Goal: Information Seeking & Learning: Learn about a topic

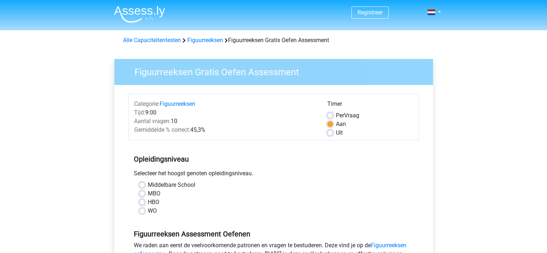
click at [143, 197] on div "MBO" at bounding box center [273, 193] width 269 height 9
click at [144, 190] on div "MBO" at bounding box center [273, 193] width 269 height 9
click at [148, 191] on label "MBO" at bounding box center [154, 193] width 13 height 9
click at [144, 191] on input "MBO" at bounding box center [142, 192] width 6 height 7
radio input "true"
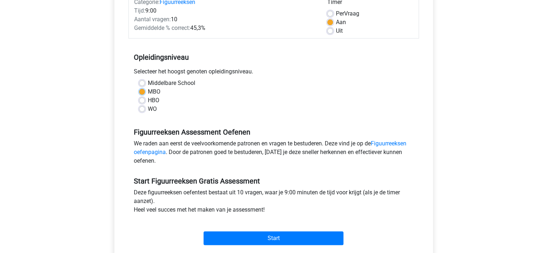
scroll to position [180, 0]
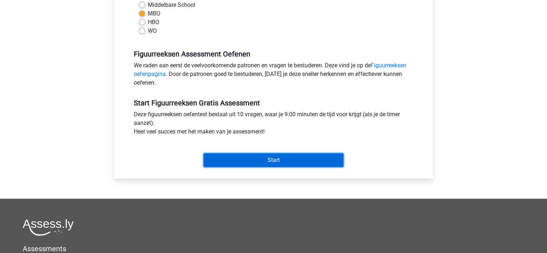
click at [283, 158] on input "Start" at bounding box center [274, 160] width 140 height 14
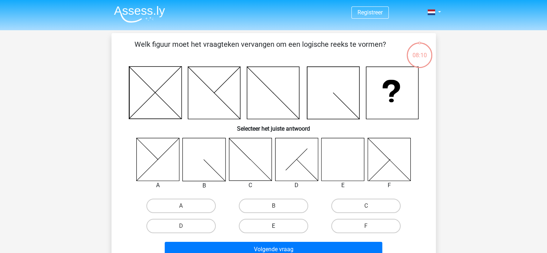
click at [270, 223] on label "E" at bounding box center [273, 226] width 69 height 14
click at [274, 226] on input "E" at bounding box center [276, 228] width 5 height 5
radio input "true"
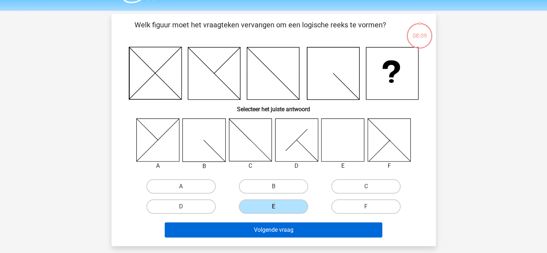
scroll to position [36, 0]
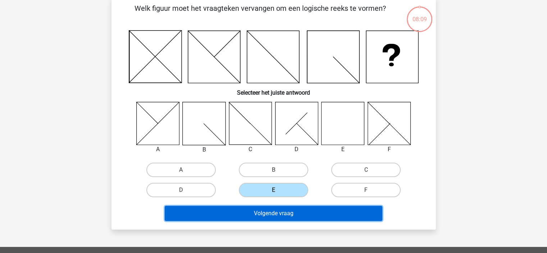
click at [314, 212] on button "Volgende vraag" at bounding box center [274, 213] width 218 height 15
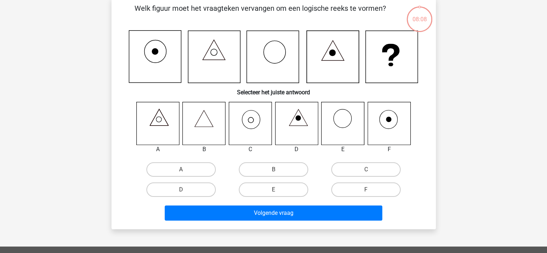
scroll to position [33, 0]
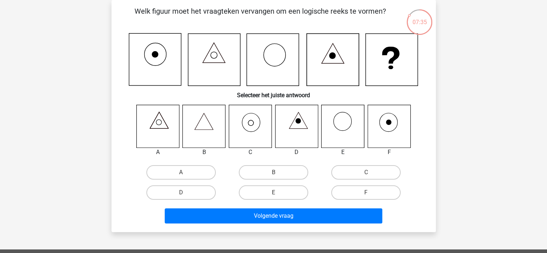
click at [257, 121] on icon at bounding box center [250, 126] width 43 height 43
click at [377, 176] on label "C" at bounding box center [365, 172] width 69 height 14
click at [371, 176] on input "C" at bounding box center [368, 174] width 5 height 5
radio input "true"
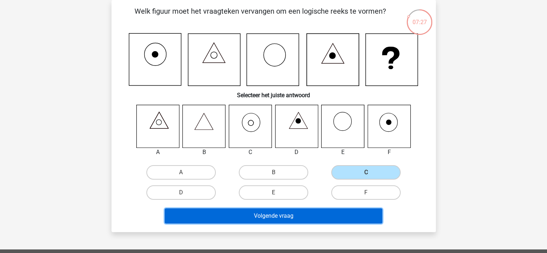
click at [308, 218] on button "Volgende vraag" at bounding box center [274, 215] width 218 height 15
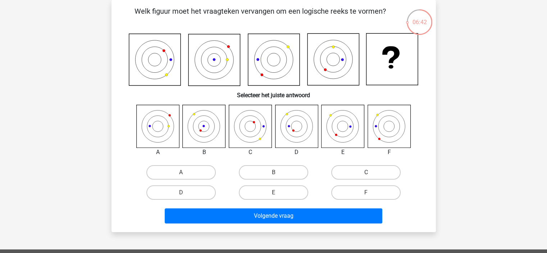
click at [375, 166] on label "C" at bounding box center [365, 172] width 69 height 14
click at [371, 172] on input "C" at bounding box center [368, 174] width 5 height 5
radio input "true"
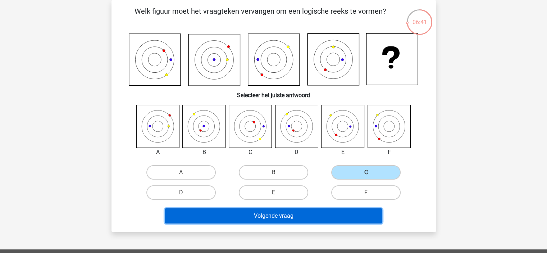
click at [315, 216] on button "Volgende vraag" at bounding box center [274, 215] width 218 height 15
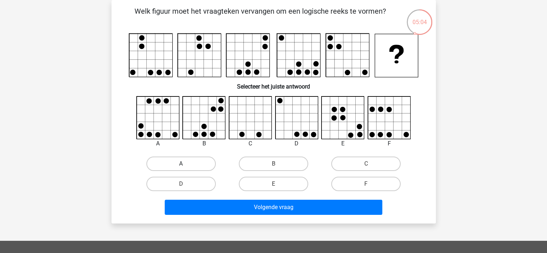
click at [175, 163] on label "A" at bounding box center [180, 164] width 69 height 14
click at [181, 164] on input "A" at bounding box center [183, 166] width 5 height 5
radio input "true"
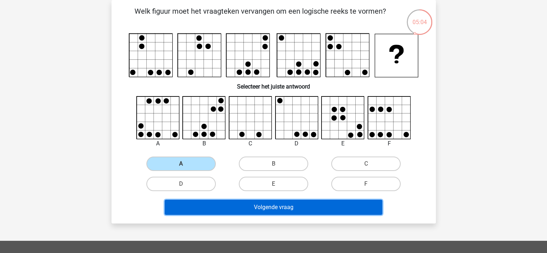
click at [295, 208] on button "Volgende vraag" at bounding box center [274, 207] width 218 height 15
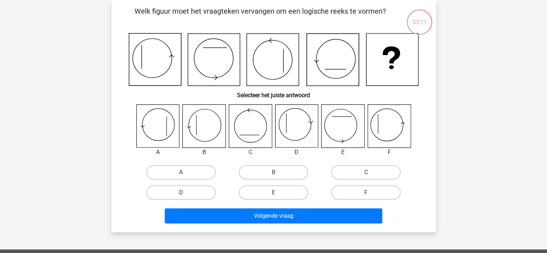
click at [199, 192] on label "D" at bounding box center [180, 192] width 69 height 14
click at [186, 193] on input "D" at bounding box center [183, 195] width 5 height 5
radio input "true"
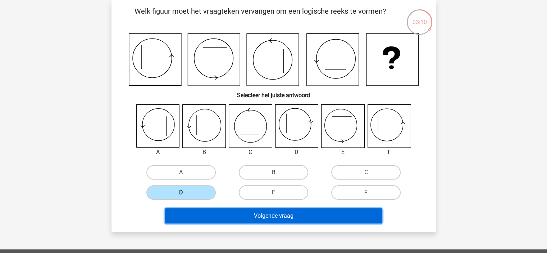
click at [265, 212] on button "Volgende vraag" at bounding box center [274, 215] width 218 height 15
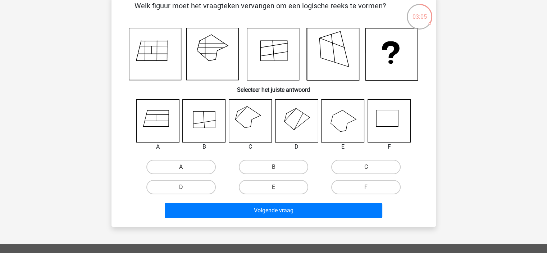
scroll to position [0, 0]
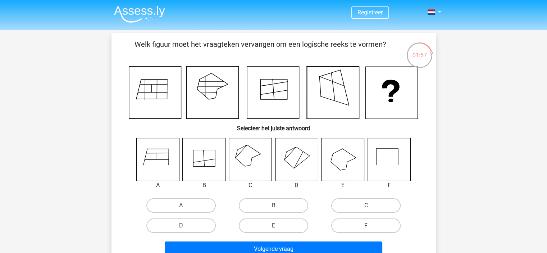
click at [308, 151] on icon at bounding box center [296, 159] width 43 height 43
click at [184, 226] on input "D" at bounding box center [183, 228] width 5 height 5
radio input "true"
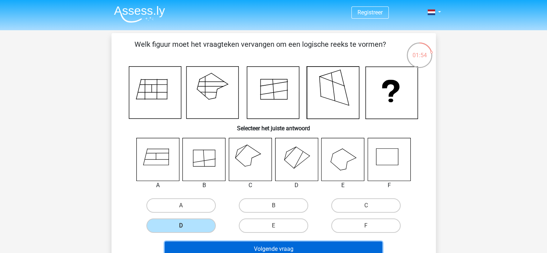
click at [300, 246] on button "Volgende vraag" at bounding box center [274, 248] width 218 height 15
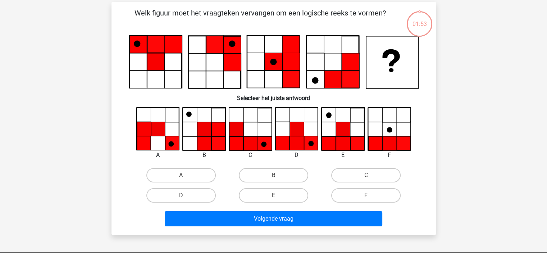
scroll to position [33, 0]
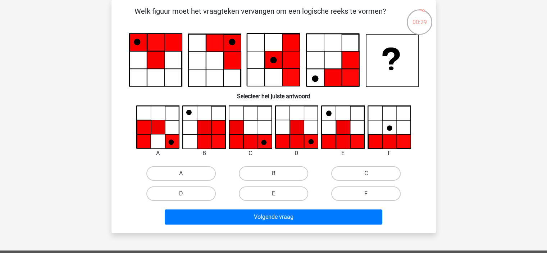
click at [176, 171] on label "A" at bounding box center [180, 173] width 69 height 14
click at [181, 173] on input "A" at bounding box center [183, 175] width 5 height 5
radio input "true"
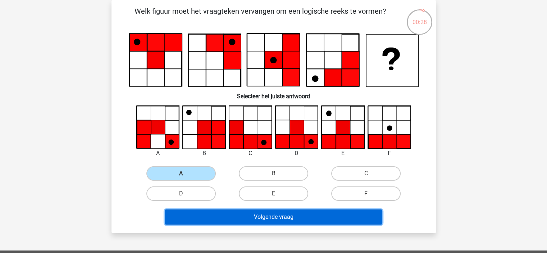
click at [322, 216] on button "Volgende vraag" at bounding box center [274, 216] width 218 height 15
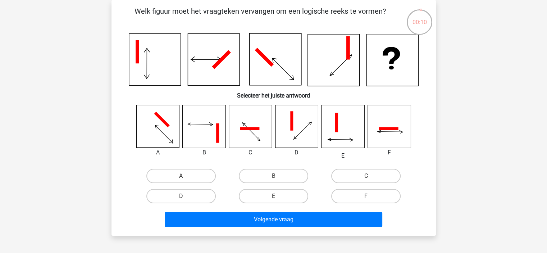
click at [374, 197] on label "F" at bounding box center [365, 196] width 69 height 14
click at [371, 197] on input "F" at bounding box center [368, 198] width 5 height 5
radio input "true"
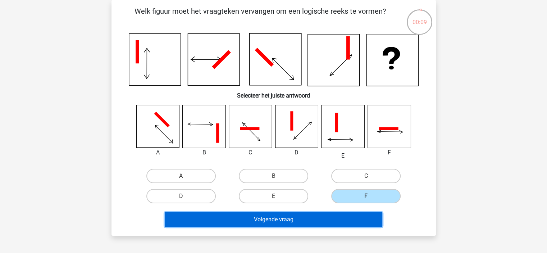
click at [352, 218] on button "Volgende vraag" at bounding box center [274, 219] width 218 height 15
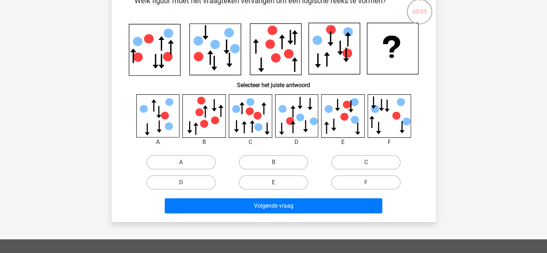
scroll to position [36, 0]
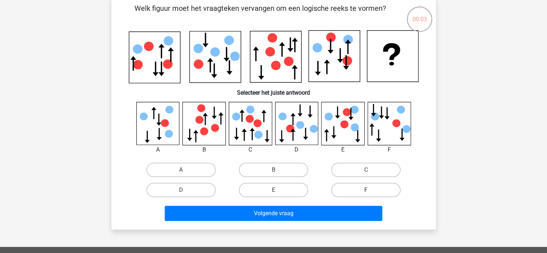
click at [366, 189] on label "F" at bounding box center [365, 190] width 69 height 14
click at [366, 190] on input "F" at bounding box center [368, 192] width 5 height 5
radio input "true"
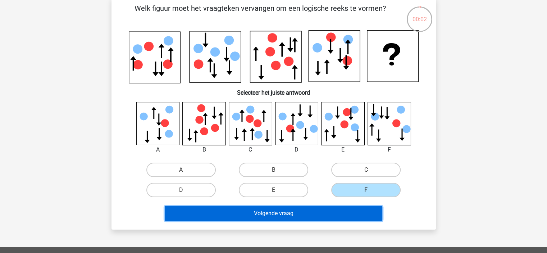
click at [358, 211] on button "Volgende vraag" at bounding box center [274, 213] width 218 height 15
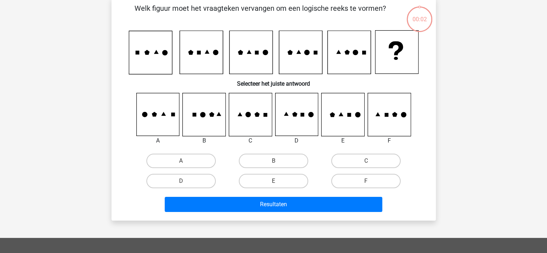
scroll to position [33, 0]
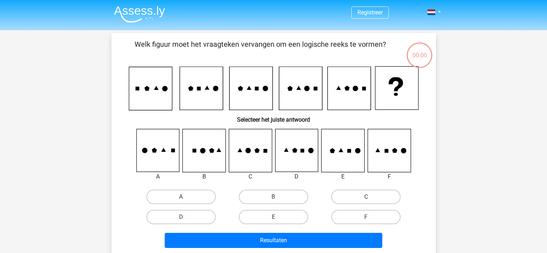
scroll to position [33, 0]
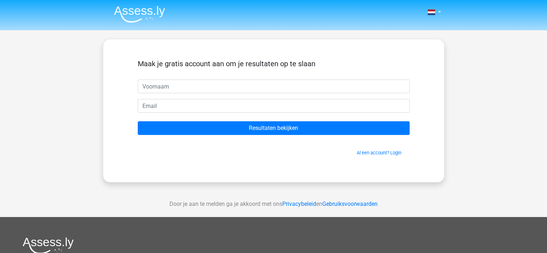
click at [209, 87] on input "text" at bounding box center [274, 87] width 272 height 14
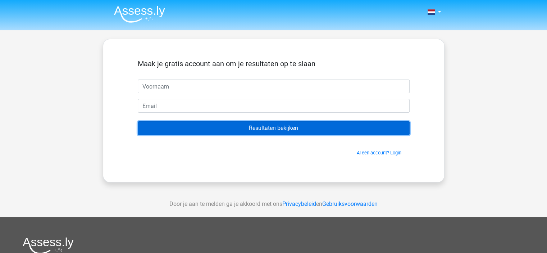
click at [240, 131] on input "Resultaten bekijken" at bounding box center [274, 128] width 272 height 14
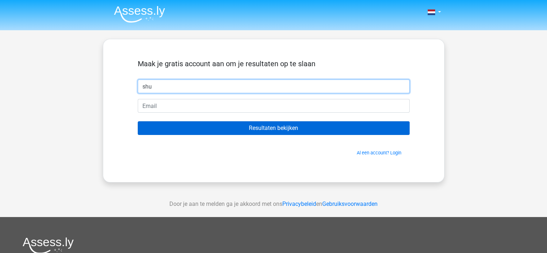
type input "shu"
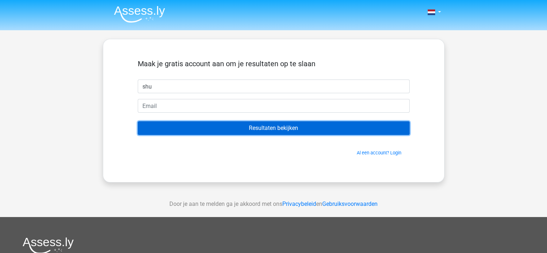
click at [275, 121] on input "Resultaten bekijken" at bounding box center [274, 128] width 272 height 14
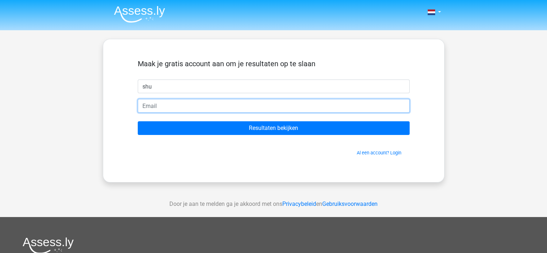
click at [250, 109] on input "email" at bounding box center [274, 106] width 272 height 14
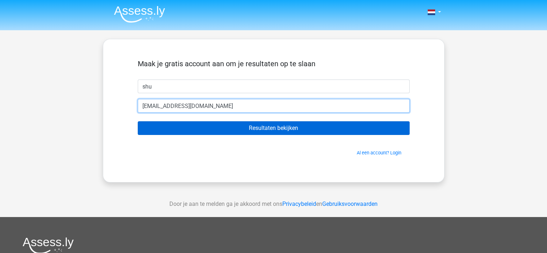
type input "[EMAIL_ADDRESS][DOMAIN_NAME]"
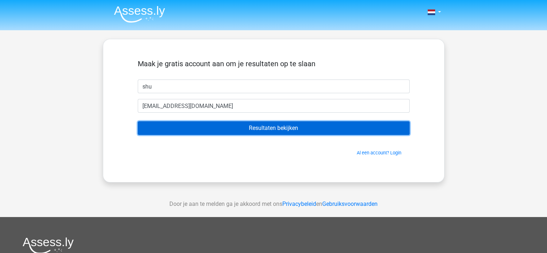
click at [357, 125] on input "Resultaten bekijken" at bounding box center [274, 128] width 272 height 14
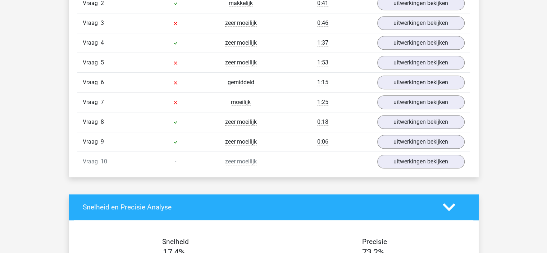
scroll to position [648, 0]
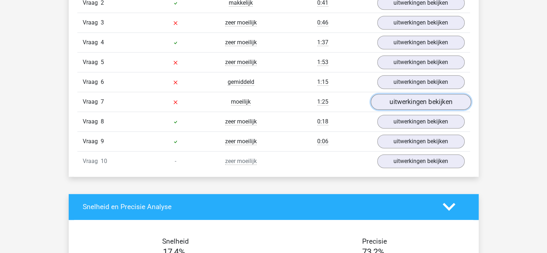
click at [412, 103] on link "uitwerkingen bekijken" at bounding box center [421, 102] width 100 height 16
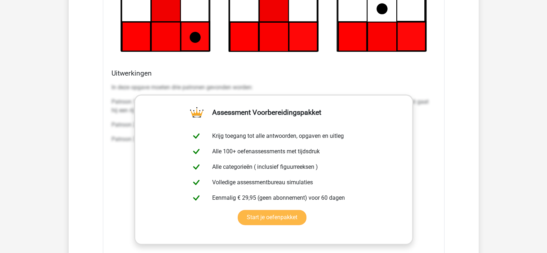
scroll to position [1044, 0]
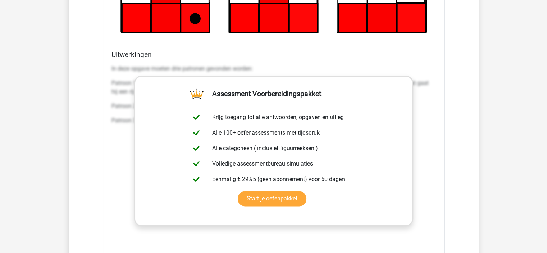
drag, startPoint x: 466, startPoint y: 101, endPoint x: 459, endPoint y: 98, distance: 8.2
click at [398, 65] on p "In deze opgave moeten drie patronen gevonden worden:" at bounding box center [274, 68] width 325 height 9
click at [341, 242] on div "In deze opgave moeten drie patronen gevonden worden: Patroon 1: De zwarte stip …" at bounding box center [274, 170] width 325 height 216
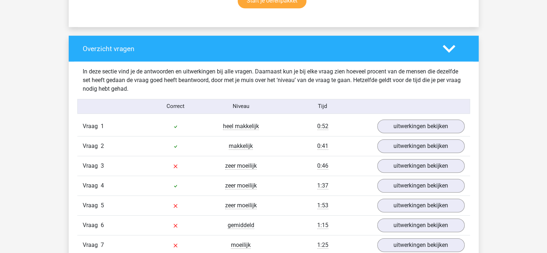
scroll to position [504, 0]
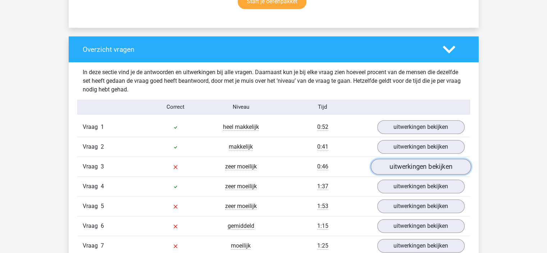
click at [400, 166] on link "uitwerkingen bekijken" at bounding box center [421, 167] width 100 height 16
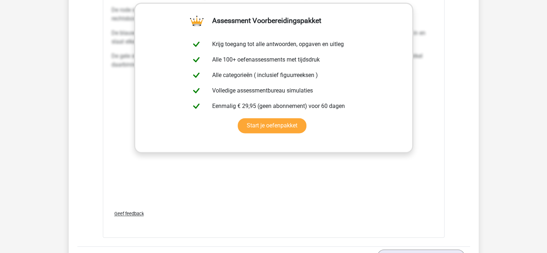
scroll to position [1152, 0]
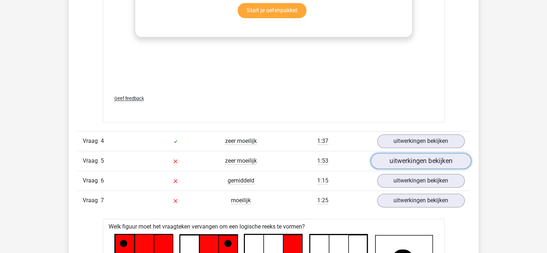
click at [419, 160] on link "uitwerkingen bekijken" at bounding box center [421, 161] width 100 height 16
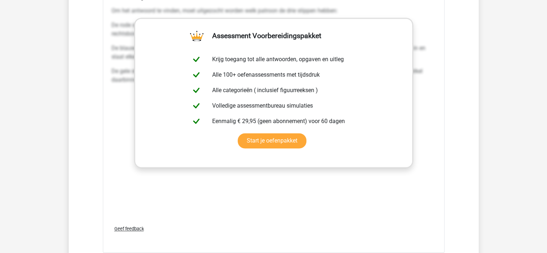
scroll to position [1116, 0]
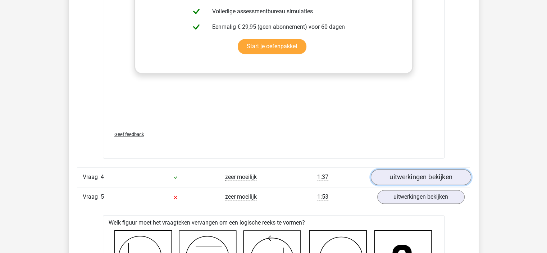
click at [415, 175] on link "uitwerkingen bekijken" at bounding box center [421, 177] width 100 height 16
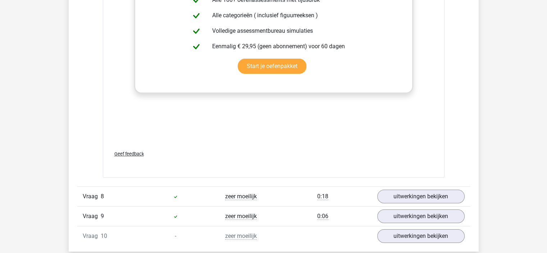
scroll to position [2915, 0]
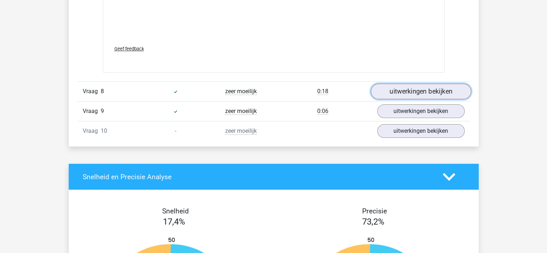
click at [418, 86] on link "uitwerkingen bekijken" at bounding box center [421, 91] width 100 height 16
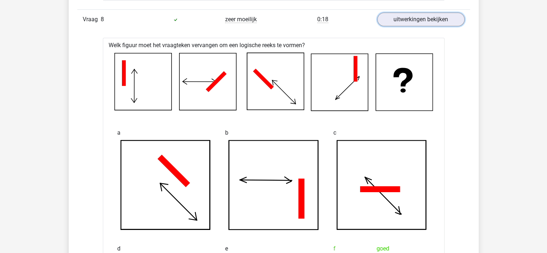
scroll to position [3311, 0]
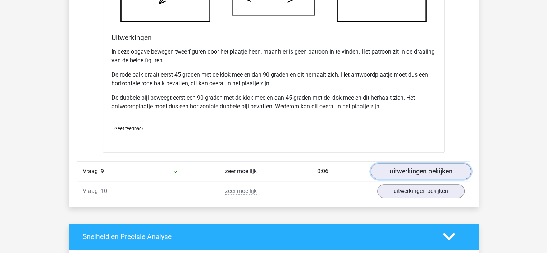
click at [427, 169] on link "uitwerkingen bekijken" at bounding box center [421, 171] width 100 height 16
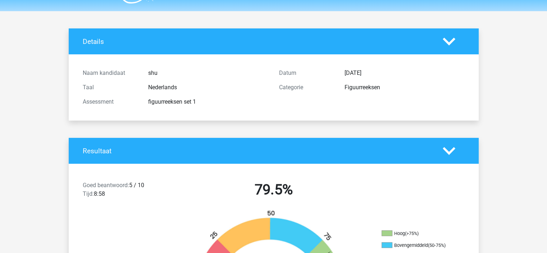
scroll to position [0, 0]
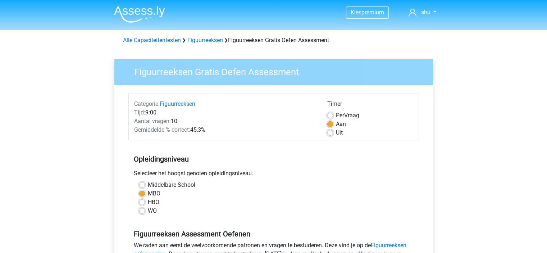
click at [148, 184] on label "Middelbare School" at bounding box center [172, 185] width 48 height 9
click at [144, 184] on input "Middelbare School" at bounding box center [142, 184] width 6 height 7
radio input "true"
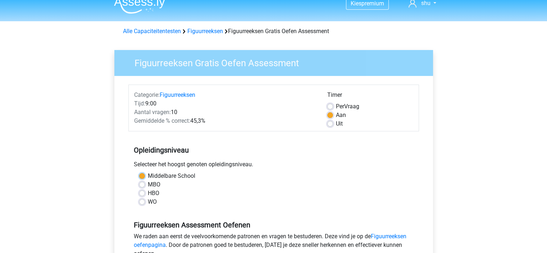
scroll to position [108, 0]
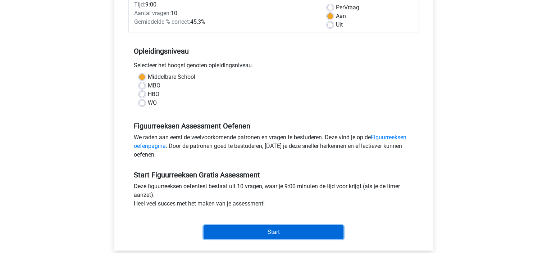
click at [253, 228] on input "Start" at bounding box center [274, 232] width 140 height 14
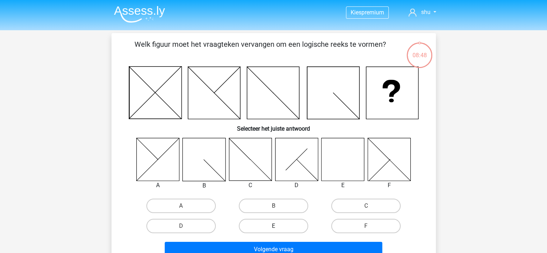
click at [286, 223] on label "E" at bounding box center [273, 226] width 69 height 14
click at [278, 226] on input "E" at bounding box center [276, 228] width 5 height 5
radio input "true"
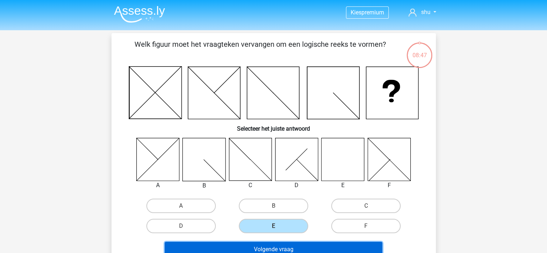
click at [301, 245] on button "Volgende vraag" at bounding box center [274, 249] width 218 height 15
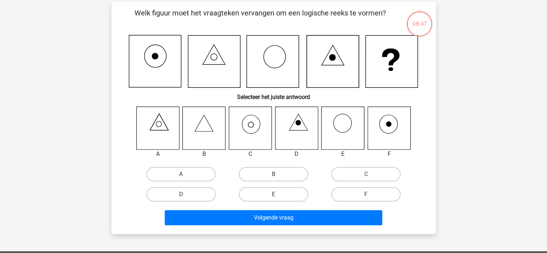
scroll to position [33, 0]
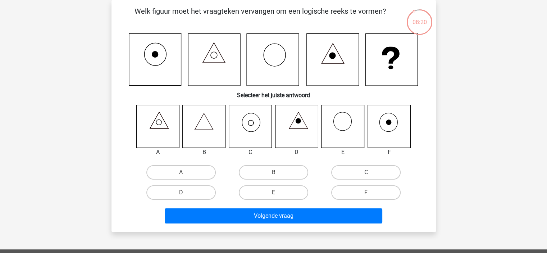
click at [344, 172] on label "C" at bounding box center [365, 172] width 69 height 14
click at [366, 172] on input "C" at bounding box center [368, 174] width 5 height 5
radio input "true"
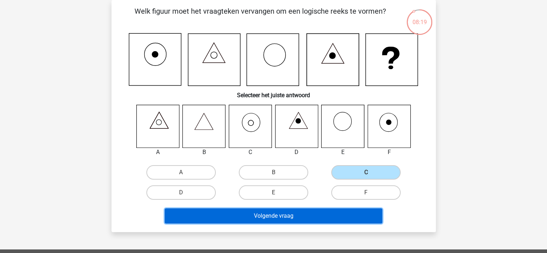
click at [304, 216] on button "Volgende vraag" at bounding box center [274, 215] width 218 height 15
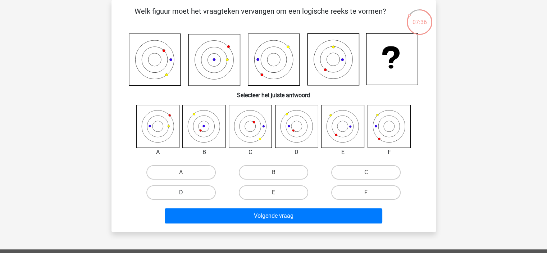
click at [203, 194] on label "D" at bounding box center [180, 192] width 69 height 14
click at [186, 194] on input "D" at bounding box center [183, 195] width 5 height 5
radio input "true"
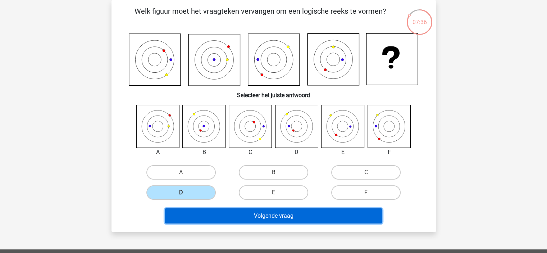
click at [250, 218] on button "Volgende vraag" at bounding box center [274, 215] width 218 height 15
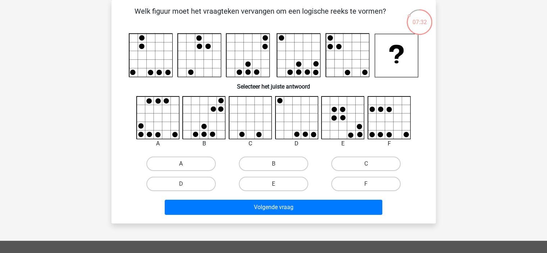
click at [186, 165] on label "A" at bounding box center [180, 164] width 69 height 14
click at [186, 165] on input "A" at bounding box center [183, 166] width 5 height 5
radio input "true"
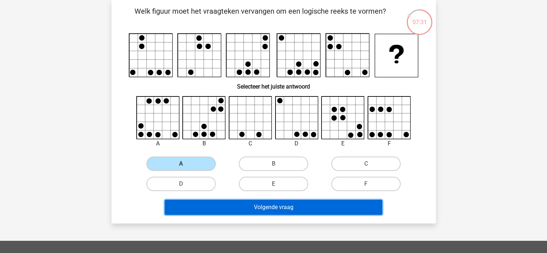
click at [225, 207] on button "Volgende vraag" at bounding box center [274, 207] width 218 height 15
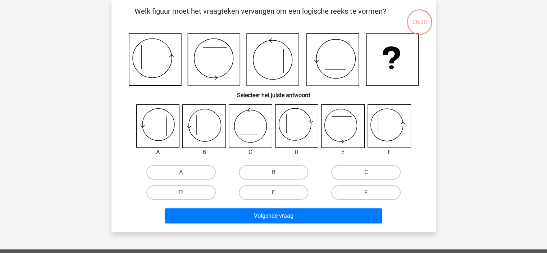
click at [384, 120] on icon at bounding box center [389, 126] width 43 height 43
click at [376, 192] on label "F" at bounding box center [365, 192] width 69 height 14
click at [371, 193] on input "F" at bounding box center [368, 195] width 5 height 5
radio input "true"
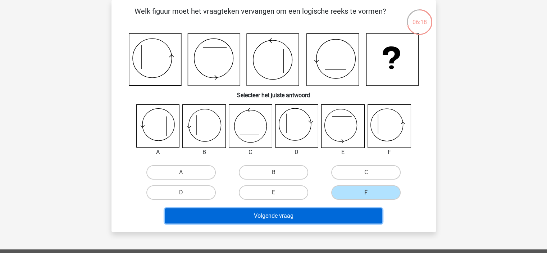
click at [347, 213] on button "Volgende vraag" at bounding box center [274, 215] width 218 height 15
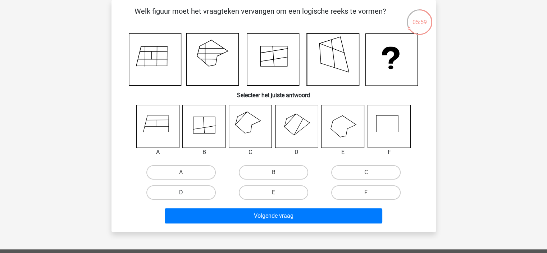
click at [187, 192] on label "D" at bounding box center [180, 192] width 69 height 14
click at [186, 193] on input "D" at bounding box center [183, 195] width 5 height 5
radio input "true"
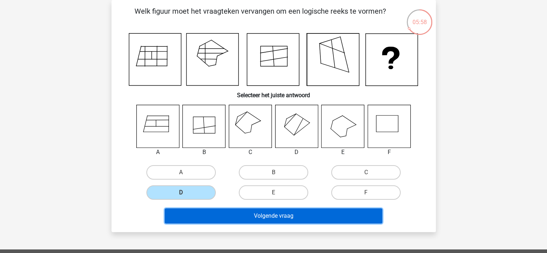
click at [285, 215] on button "Volgende vraag" at bounding box center [274, 215] width 218 height 15
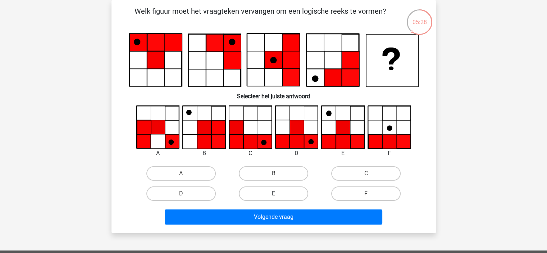
click at [289, 196] on label "E" at bounding box center [273, 193] width 69 height 14
click at [278, 196] on input "E" at bounding box center [276, 196] width 5 height 5
radio input "true"
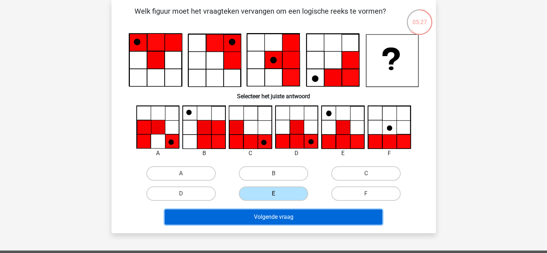
click at [304, 216] on button "Volgende vraag" at bounding box center [274, 216] width 218 height 15
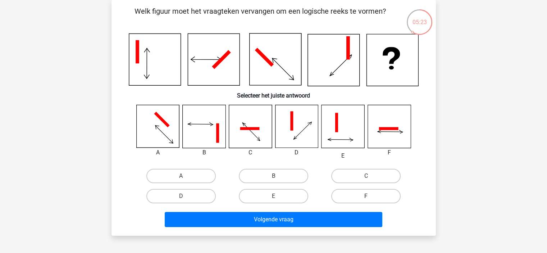
click at [376, 194] on label "F" at bounding box center [365, 196] width 69 height 14
click at [371, 196] on input "F" at bounding box center [368, 198] width 5 height 5
radio input "true"
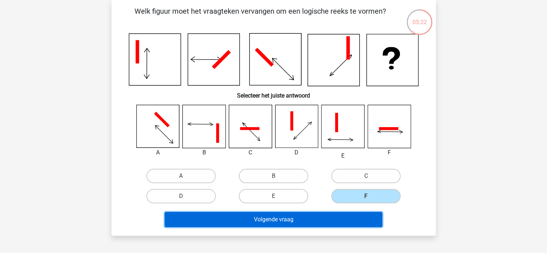
click at [360, 222] on button "Volgende vraag" at bounding box center [274, 219] width 218 height 15
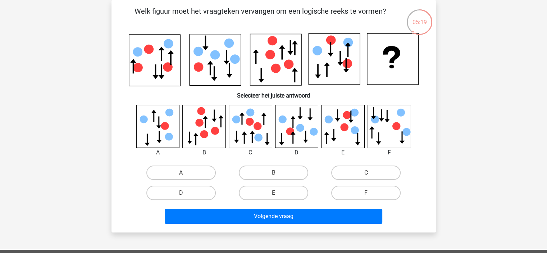
click at [368, 194] on input "F" at bounding box center [368, 195] width 5 height 5
radio input "true"
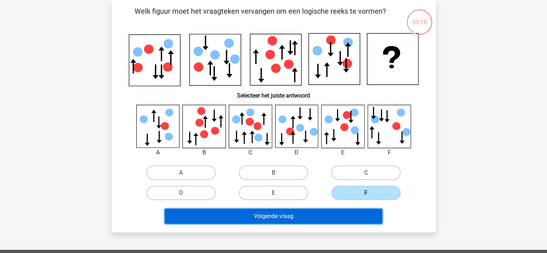
click at [368, 210] on button "Volgende vraag" at bounding box center [274, 216] width 218 height 15
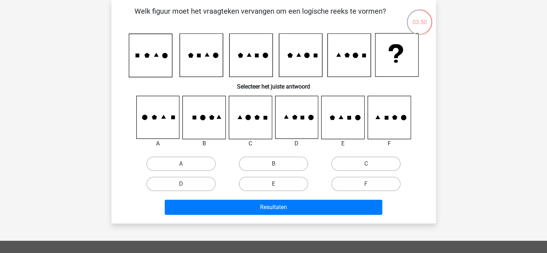
click at [368, 185] on input "F" at bounding box center [368, 186] width 5 height 5
radio input "true"
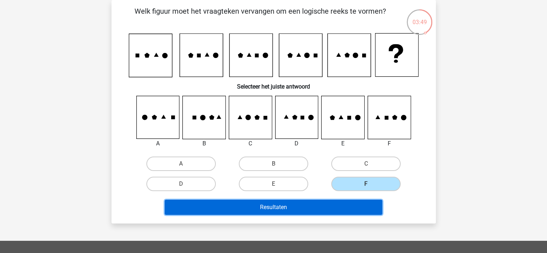
click at [356, 207] on button "Resultaten" at bounding box center [274, 207] width 218 height 15
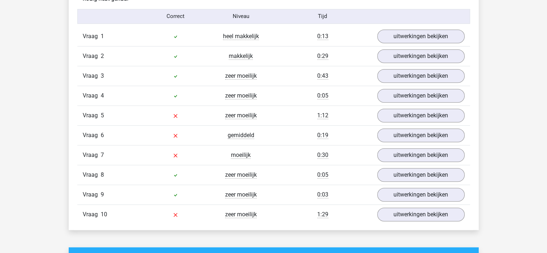
scroll to position [612, 0]
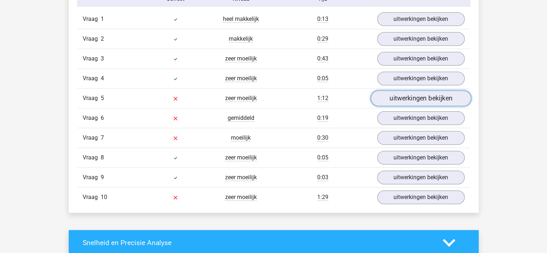
click at [426, 96] on link "uitwerkingen bekijken" at bounding box center [421, 98] width 100 height 16
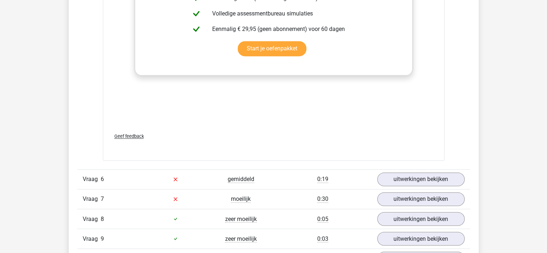
scroll to position [1224, 0]
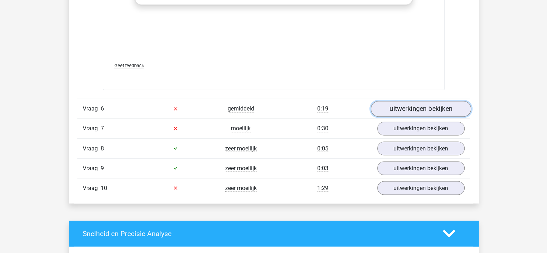
click at [416, 103] on link "uitwerkingen bekijken" at bounding box center [421, 109] width 100 height 16
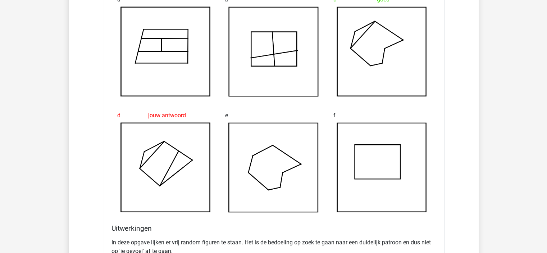
scroll to position [1619, 0]
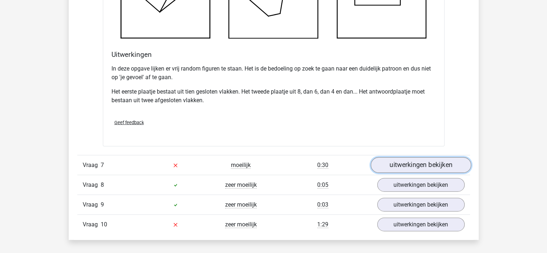
click at [438, 161] on link "uitwerkingen bekijken" at bounding box center [421, 165] width 100 height 16
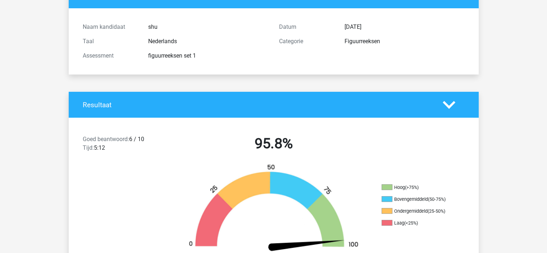
scroll to position [0, 0]
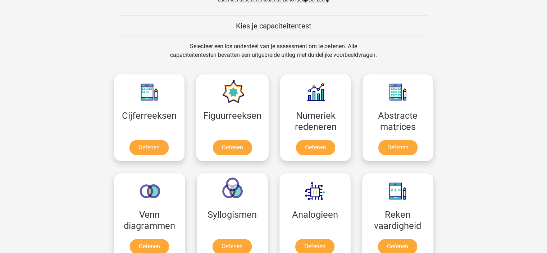
scroll to position [324, 0]
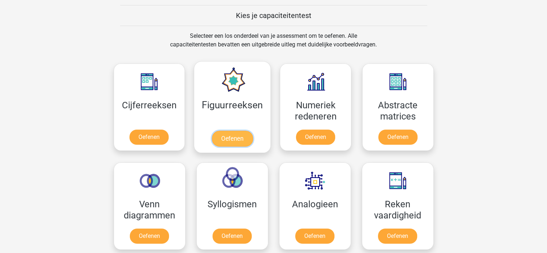
click at [239, 137] on link "Oefenen" at bounding box center [232, 139] width 41 height 16
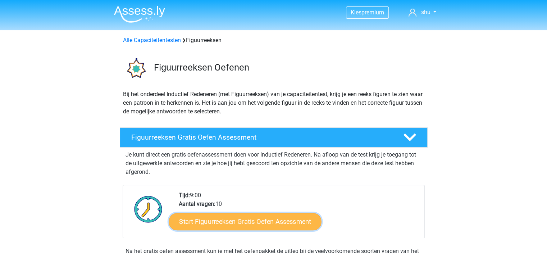
click at [261, 221] on link "Start Figuurreeksen Gratis Oefen Assessment" at bounding box center [245, 221] width 153 height 17
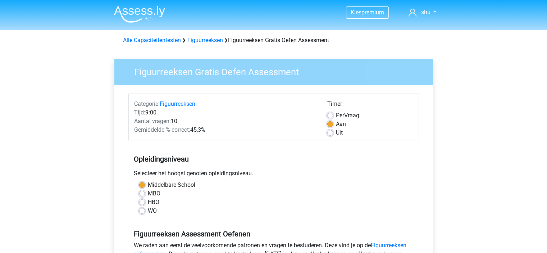
click at [148, 194] on label "MBO" at bounding box center [154, 193] width 13 height 9
click at [144, 194] on input "MBO" at bounding box center [142, 192] width 6 height 7
radio input "true"
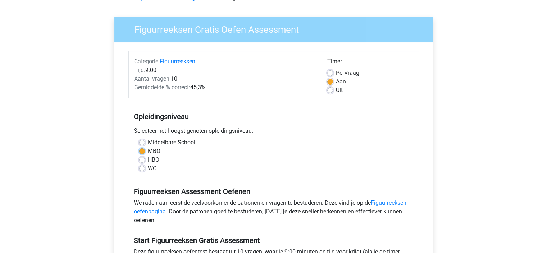
scroll to position [108, 0]
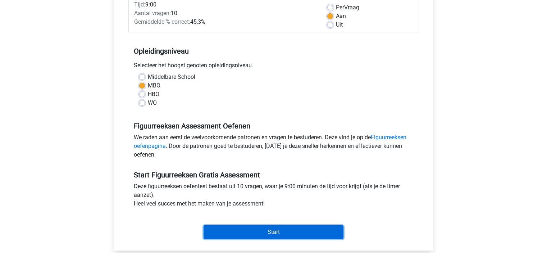
click at [282, 234] on input "Start" at bounding box center [274, 232] width 140 height 14
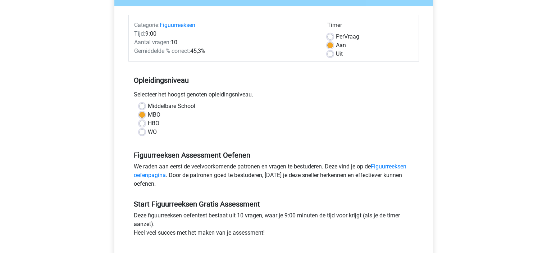
scroll to position [36, 0]
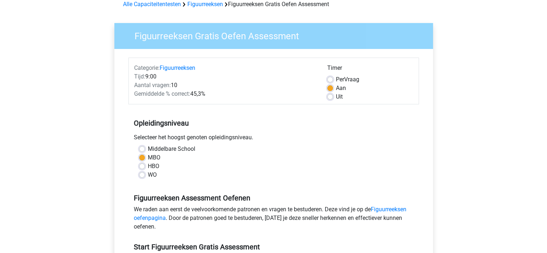
click at [145, 174] on div "WO" at bounding box center [273, 175] width 269 height 9
click at [148, 175] on label "WO" at bounding box center [152, 175] width 9 height 9
click at [141, 175] on input "WO" at bounding box center [142, 174] width 6 height 7
radio input "true"
click at [148, 155] on label "MBO" at bounding box center [154, 157] width 13 height 9
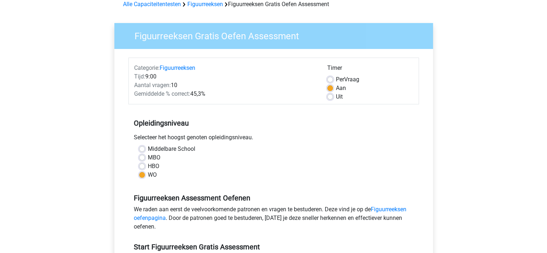
click at [140, 155] on input "MBO" at bounding box center [142, 156] width 6 height 7
radio input "true"
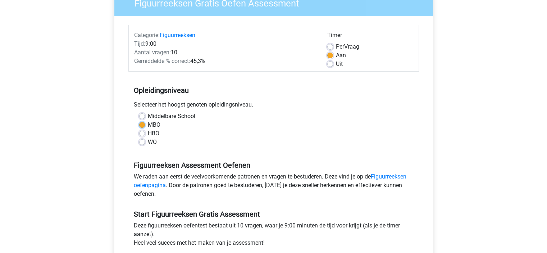
scroll to position [144, 0]
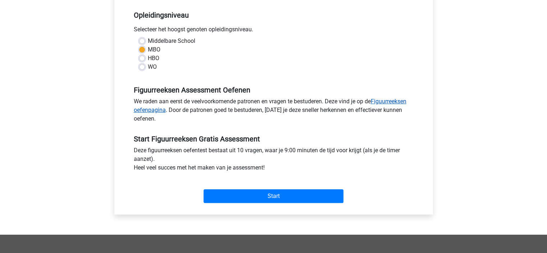
click at [387, 100] on link "Figuurreeksen oefenpagina" at bounding box center [270, 105] width 273 height 15
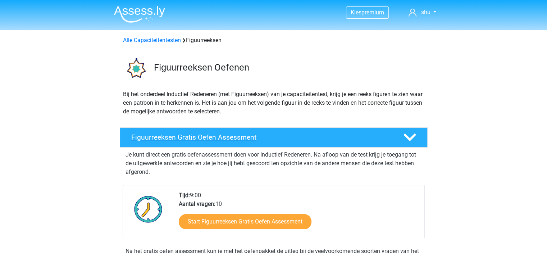
click at [239, 135] on h4 "Figuurreeksen Gratis Oefen Assessment" at bounding box center [261, 137] width 261 height 8
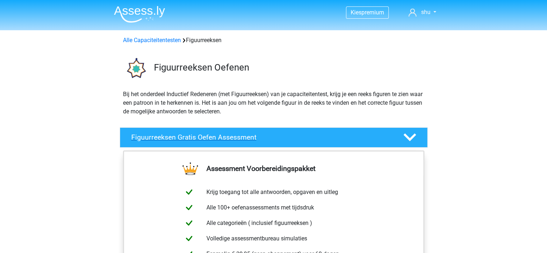
click at [241, 136] on h4 "Figuurreeksen Gratis Oefen Assessment" at bounding box center [261, 137] width 261 height 8
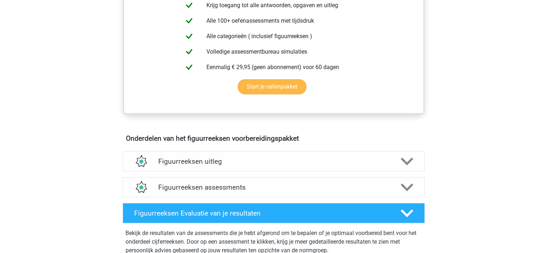
scroll to position [288, 0]
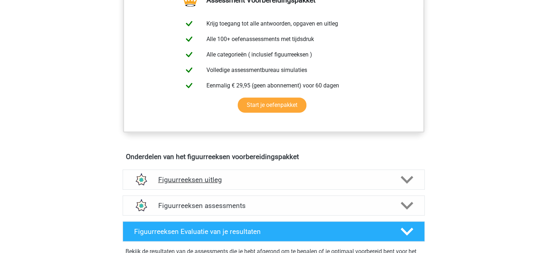
click at [410, 171] on div "Figuurreeksen uitleg" at bounding box center [274, 180] width 302 height 20
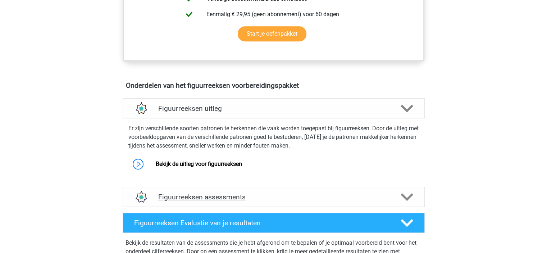
scroll to position [360, 0]
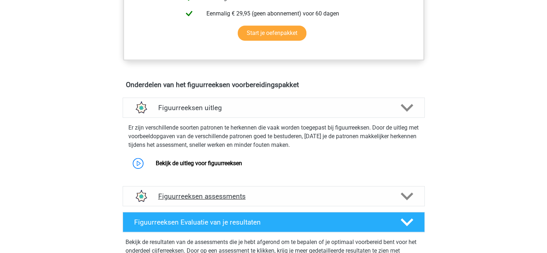
click at [387, 198] on h4 "Figuurreeksen assessments" at bounding box center [273, 196] width 231 height 8
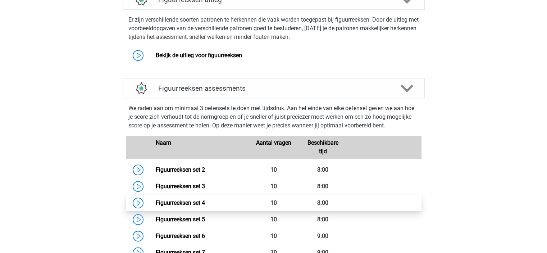
scroll to position [504, 0]
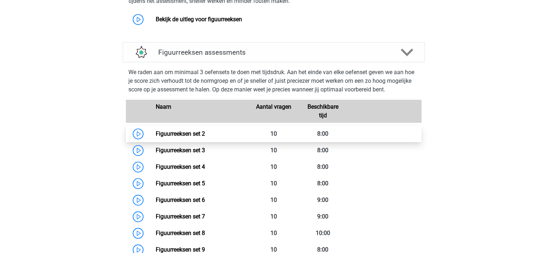
click at [156, 130] on link "Figuurreeksen set 2" at bounding box center [180, 133] width 49 height 7
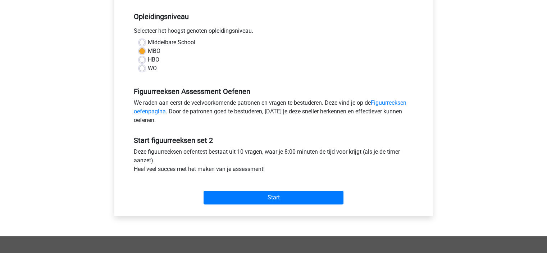
scroll to position [144, 0]
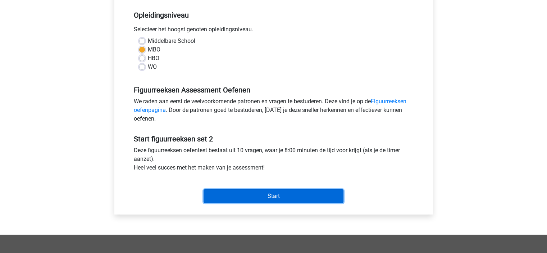
click at [281, 194] on input "Start" at bounding box center [274, 196] width 140 height 14
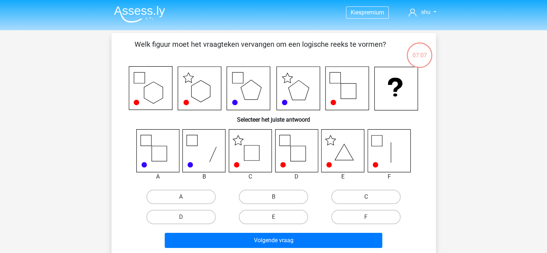
click at [379, 194] on label "C" at bounding box center [365, 197] width 69 height 14
click at [371, 197] on input "C" at bounding box center [368, 199] width 5 height 5
radio input "true"
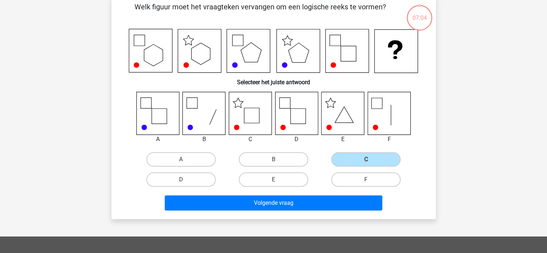
scroll to position [108, 0]
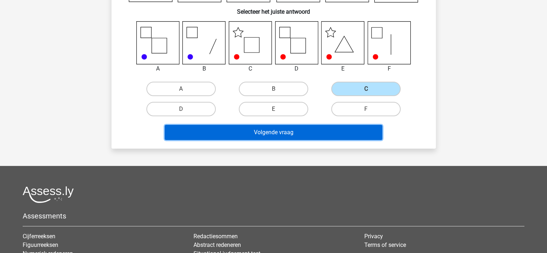
click at [296, 132] on button "Volgende vraag" at bounding box center [274, 132] width 218 height 15
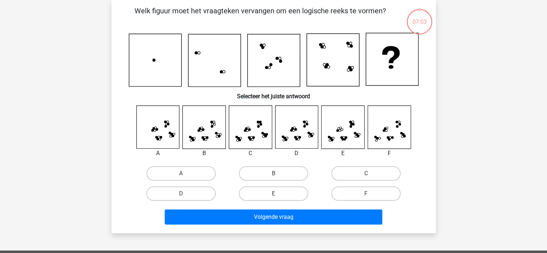
scroll to position [33, 0]
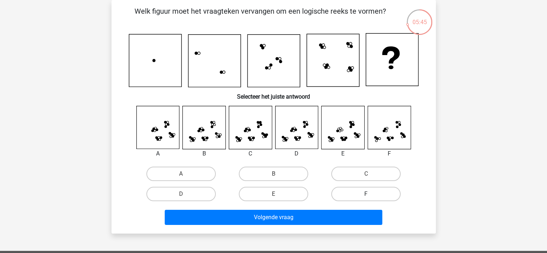
click at [358, 195] on label "F" at bounding box center [365, 194] width 69 height 14
click at [366, 195] on input "F" at bounding box center [368, 196] width 5 height 5
radio input "true"
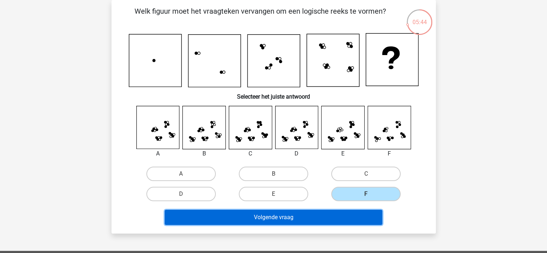
click at [342, 217] on button "Volgende vraag" at bounding box center [274, 217] width 218 height 15
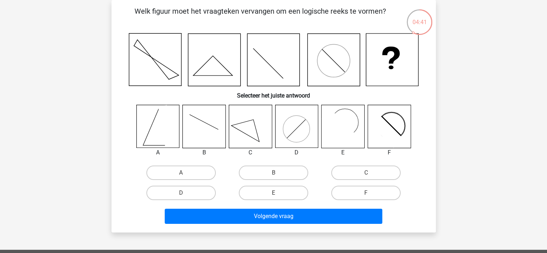
click at [371, 193] on input "F" at bounding box center [368, 195] width 5 height 5
radio input "true"
click at [357, 207] on div "Volgende vraag" at bounding box center [274, 215] width 302 height 24
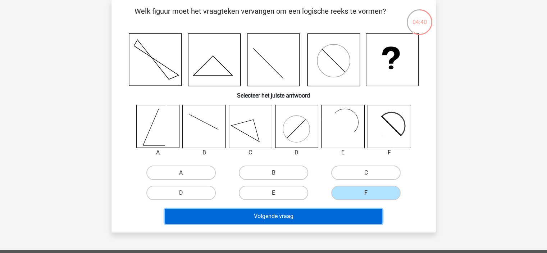
click at [347, 213] on button "Volgende vraag" at bounding box center [274, 216] width 218 height 15
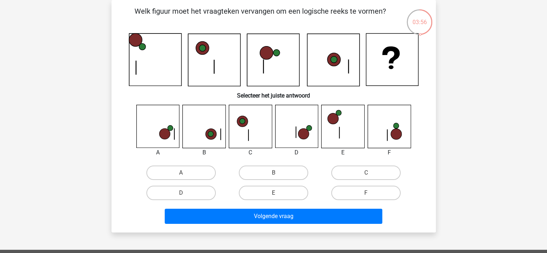
click at [185, 173] on input "A" at bounding box center [183, 175] width 5 height 5
radio input "true"
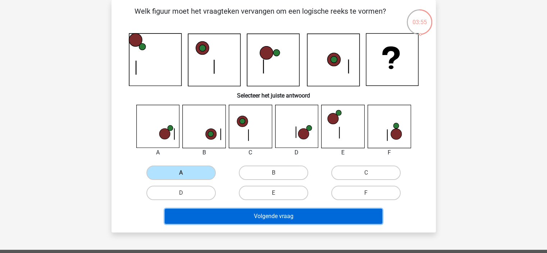
click at [314, 212] on button "Volgende vraag" at bounding box center [274, 216] width 218 height 15
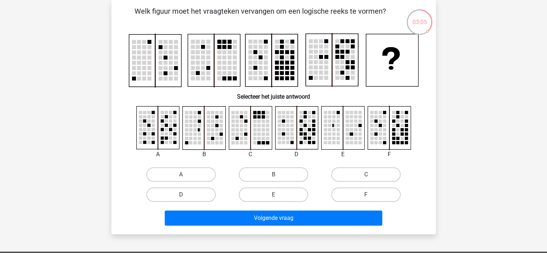
click at [202, 193] on label "D" at bounding box center [180, 194] width 69 height 14
click at [186, 195] on input "D" at bounding box center [183, 197] width 5 height 5
radio input "true"
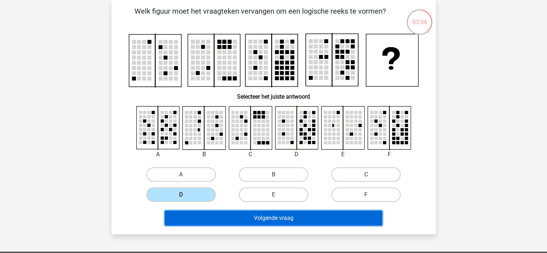
click at [285, 223] on button "Volgende vraag" at bounding box center [274, 218] width 218 height 15
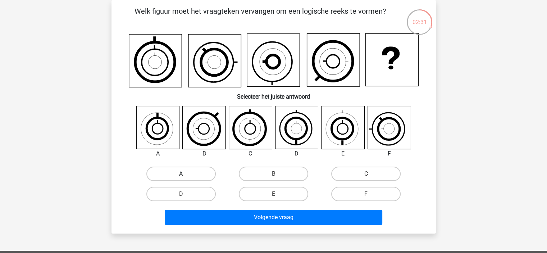
click at [180, 172] on label "A" at bounding box center [180, 174] width 69 height 14
click at [181, 174] on input "A" at bounding box center [183, 176] width 5 height 5
radio input "true"
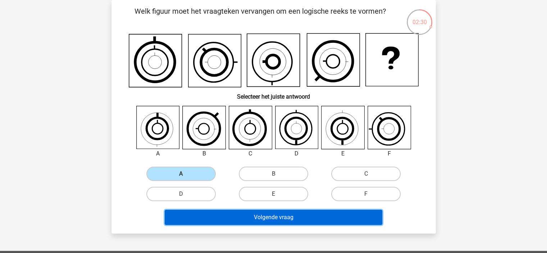
click at [292, 218] on button "Volgende vraag" at bounding box center [274, 217] width 218 height 15
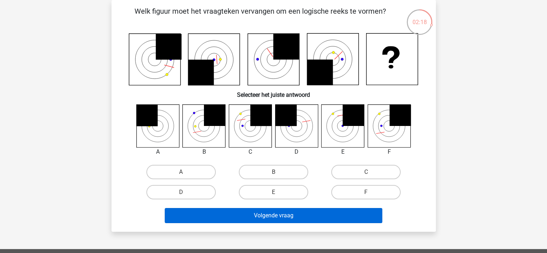
drag, startPoint x: 288, startPoint y: 193, endPoint x: 308, endPoint y: 211, distance: 26.8
click at [289, 193] on label "E" at bounding box center [273, 192] width 69 height 14
click at [278, 193] on input "E" at bounding box center [276, 194] width 5 height 5
radio input "true"
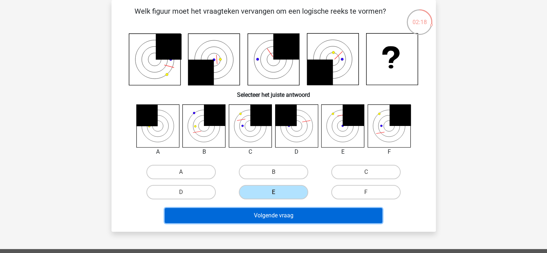
click at [309, 217] on button "Volgende vraag" at bounding box center [274, 215] width 218 height 15
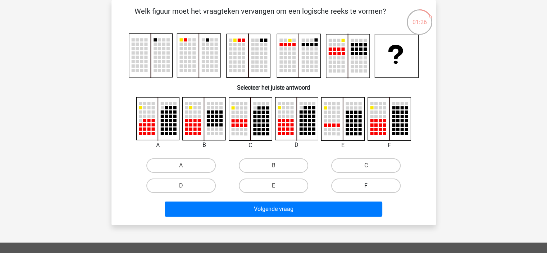
click at [382, 184] on label "F" at bounding box center [365, 186] width 69 height 14
click at [371, 186] on input "F" at bounding box center [368, 188] width 5 height 5
radio input "true"
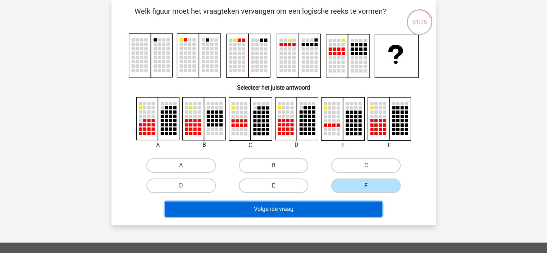
click at [330, 208] on button "Volgende vraag" at bounding box center [274, 209] width 218 height 15
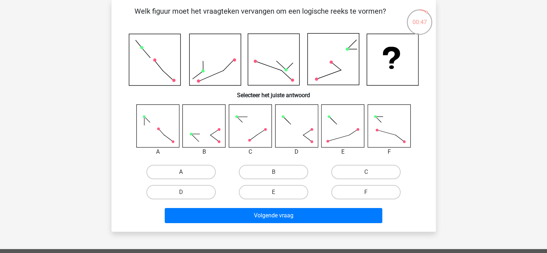
click at [186, 174] on label "A" at bounding box center [180, 172] width 69 height 14
click at [186, 174] on input "A" at bounding box center [183, 174] width 5 height 5
radio input "true"
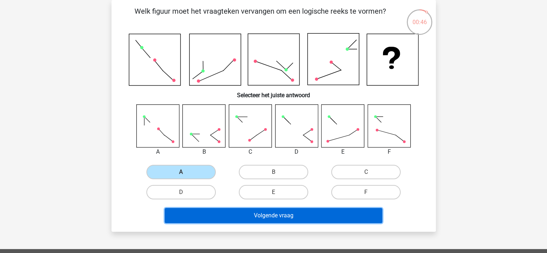
click at [216, 213] on button "Volgende vraag" at bounding box center [274, 215] width 218 height 15
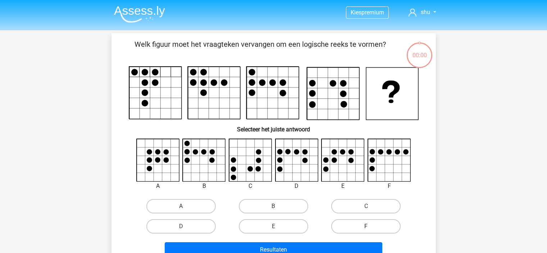
scroll to position [33, 0]
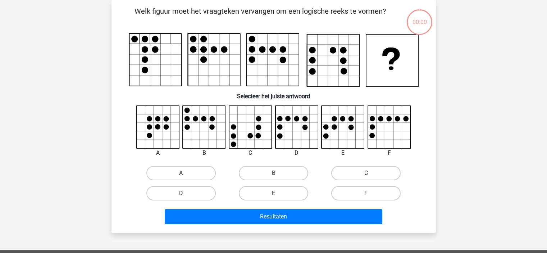
click at [374, 196] on label "F" at bounding box center [365, 193] width 69 height 14
click at [371, 196] on input "F" at bounding box center [368, 195] width 5 height 5
radio input "true"
click at [374, 193] on label "F" at bounding box center [365, 193] width 69 height 14
click at [371, 193] on input "F" at bounding box center [368, 195] width 5 height 5
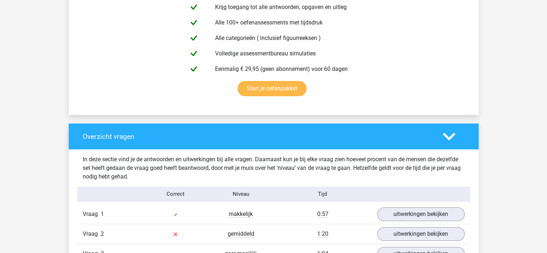
scroll to position [504, 0]
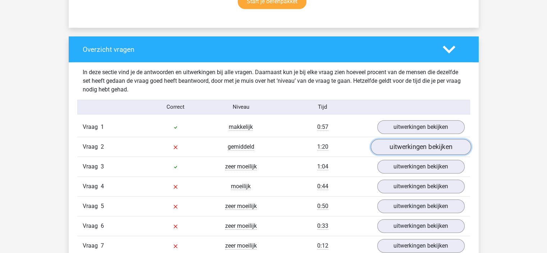
click at [415, 149] on link "uitwerkingen bekijken" at bounding box center [421, 147] width 100 height 16
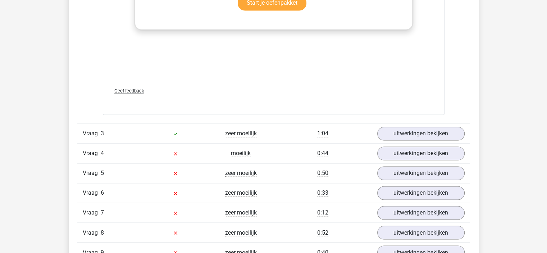
scroll to position [1188, 0]
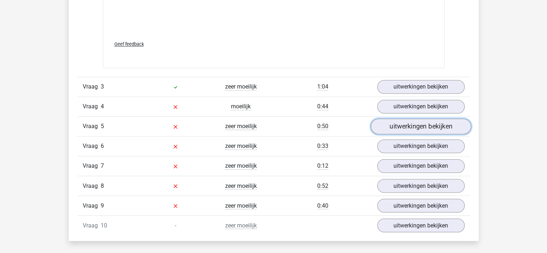
click at [435, 128] on link "uitwerkingen bekijken" at bounding box center [421, 126] width 100 height 16
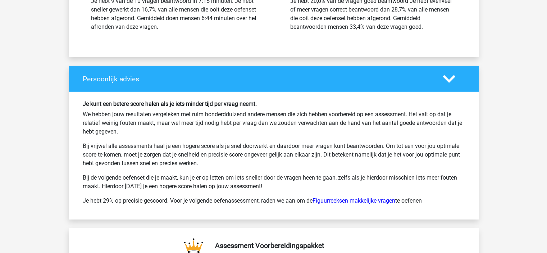
scroll to position [2231, 0]
